Goal: Information Seeking & Learning: Stay updated

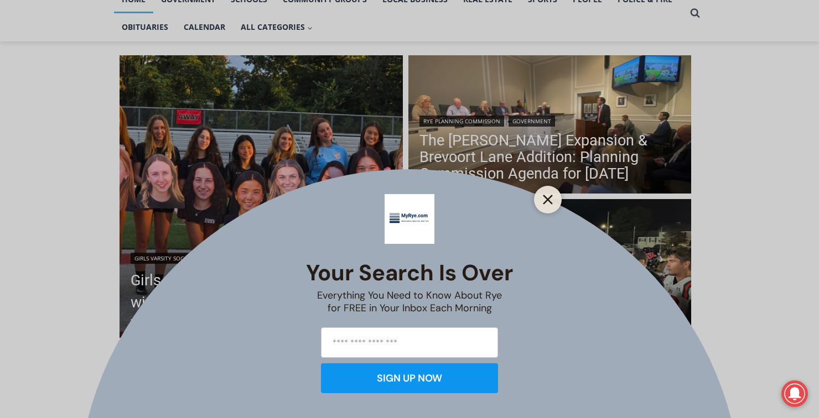
click at [549, 197] on line "Close" at bounding box center [548, 200] width 8 height 8
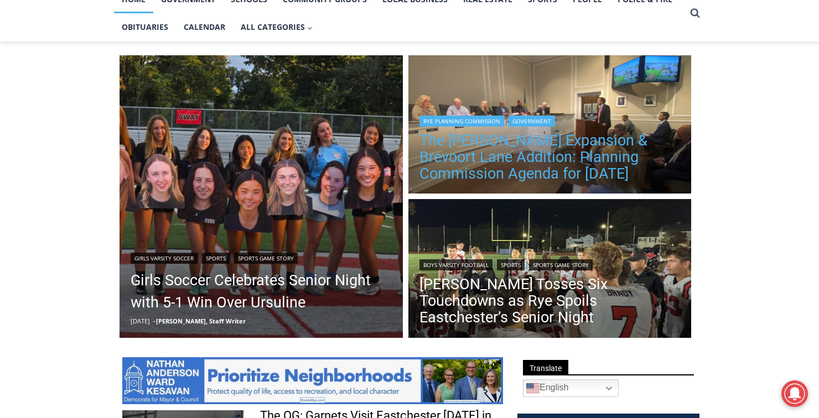
click at [538, 156] on link "The [PERSON_NAME] Expansion & Brevoort Lane Addition: Planning Commission Agend…" at bounding box center [549, 157] width 261 height 50
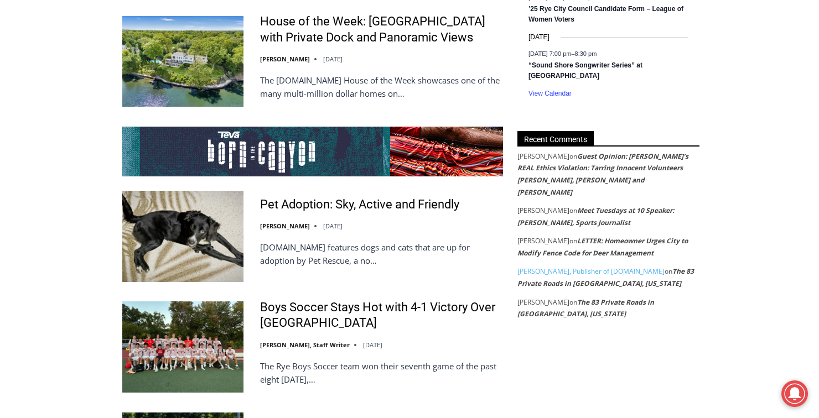
scroll to position [2063, 0]
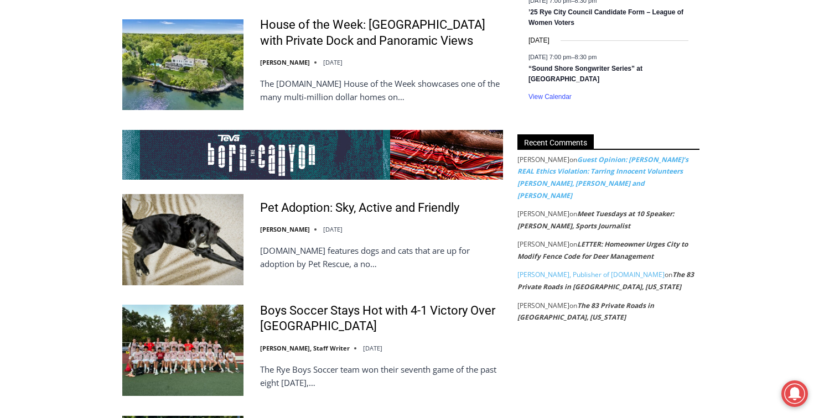
click at [599, 155] on link "Guest Opinion: [PERSON_NAME]’s REAL Ethics Violation: Tarring Innocent Voluntee…" at bounding box center [602, 177] width 171 height 45
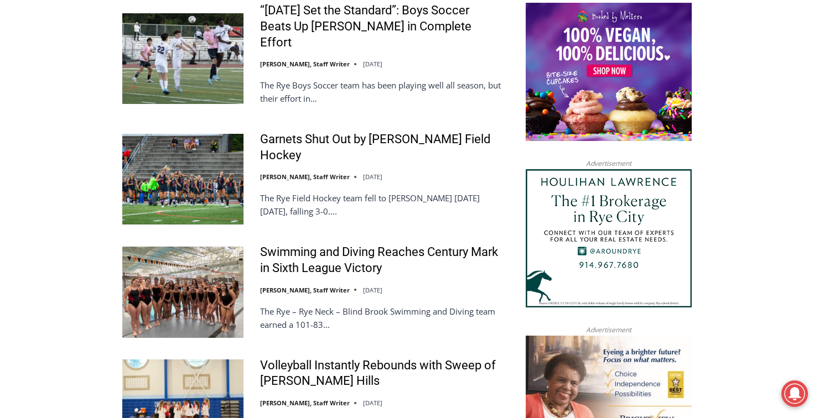
scroll to position [1191, 0]
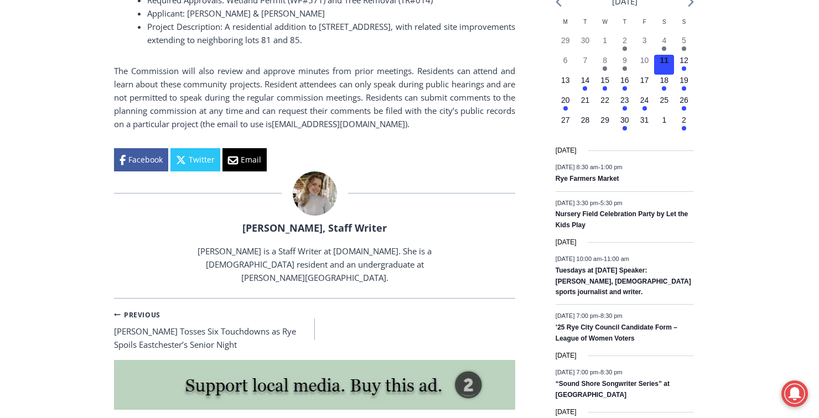
scroll to position [1434, 0]
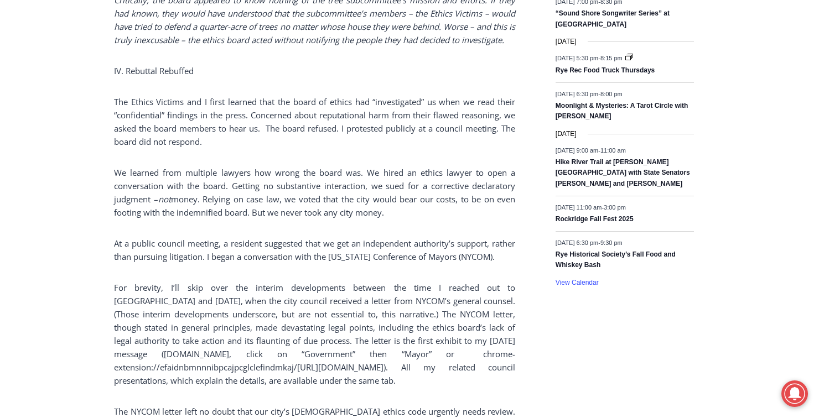
scroll to position [1802, 0]
